Goal: Use online tool/utility: Utilize a website feature to perform a specific function

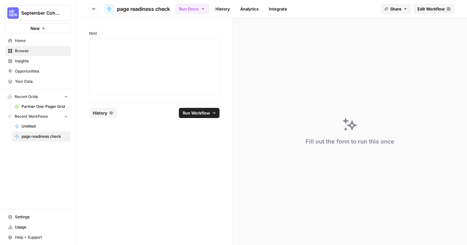
click at [124, 38] on div at bounding box center [154, 66] width 131 height 57
click at [126, 47] on p at bounding box center [154, 44] width 122 height 6
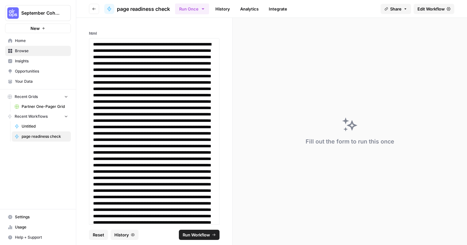
click at [198, 234] on span "Run Workflow" at bounding box center [196, 234] width 27 height 6
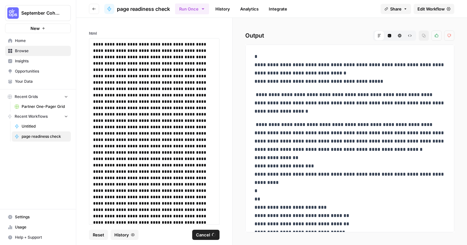
scroll to position [277, 0]
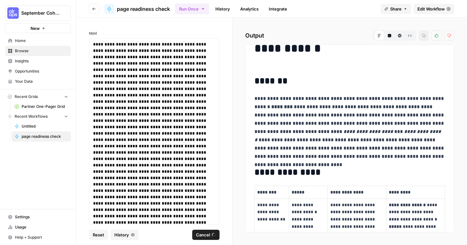
drag, startPoint x: 256, startPoint y: 80, endPoint x: 309, endPoint y: 157, distance: 94.1
drag, startPoint x: 256, startPoint y: 80, endPoint x: 298, endPoint y: 118, distance: 56.6
click at [298, 119] on p "**********" at bounding box center [349, 127] width 191 height 66
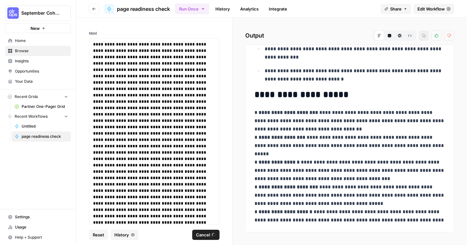
scroll to position [751, 0]
click at [422, 37] on icon "button" at bounding box center [424, 36] width 4 height 4
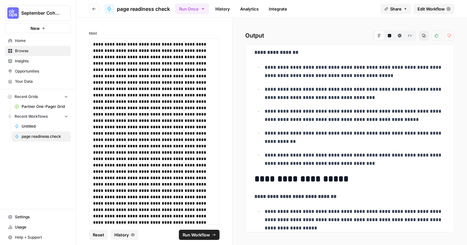
scroll to position [252, 0]
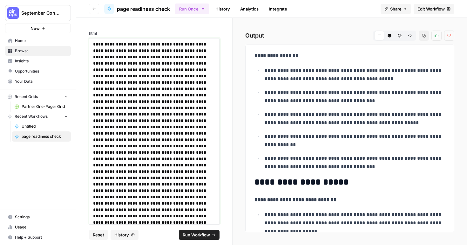
click at [195, 233] on span "Run Workflow" at bounding box center [196, 234] width 27 height 6
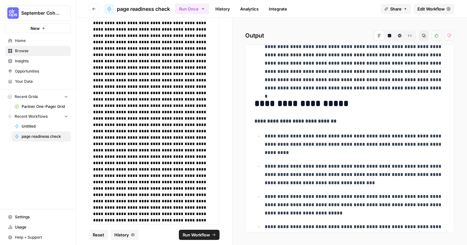
scroll to position [289, 0]
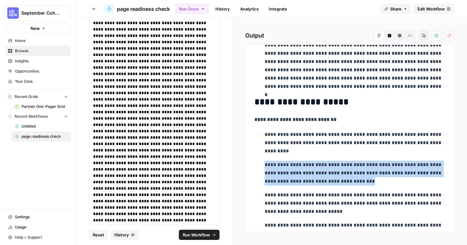
drag, startPoint x: 355, startPoint y: 182, endPoint x: 263, endPoint y: 161, distance: 94.6
click at [263, 161] on li "**********" at bounding box center [354, 172] width 182 height 25
copy p "**********"
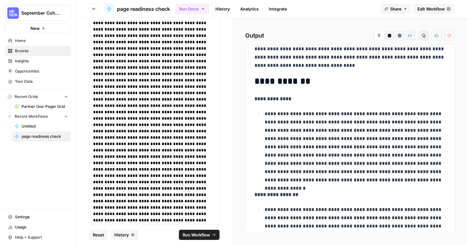
scroll to position [145, 0]
